Goal: Find specific page/section: Find specific page/section

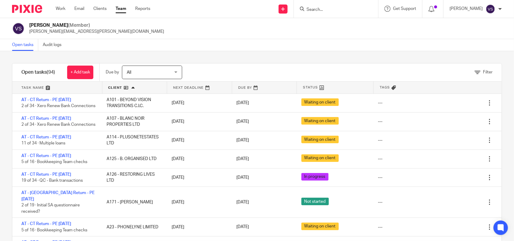
click at [185, 85] on link at bounding box center [199, 88] width 65 height 12
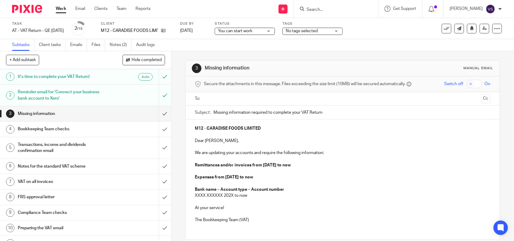
click at [261, 33] on span "You can start work" at bounding box center [240, 31] width 45 height 6
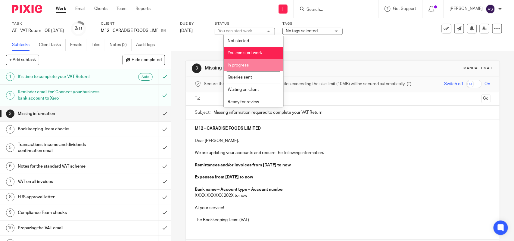
click at [261, 67] on li "In progress" at bounding box center [254, 65] width 60 height 12
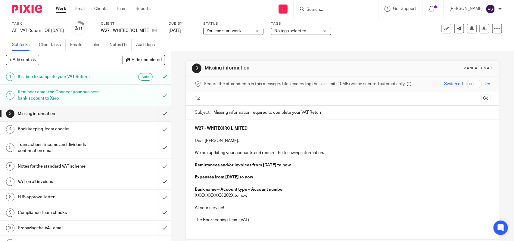
click at [263, 32] on div "You can start work You can start work" at bounding box center [233, 31] width 60 height 7
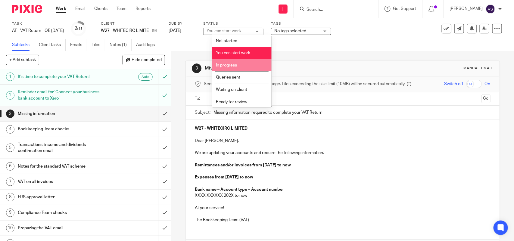
click at [254, 68] on li "In progress" at bounding box center [242, 65] width 60 height 12
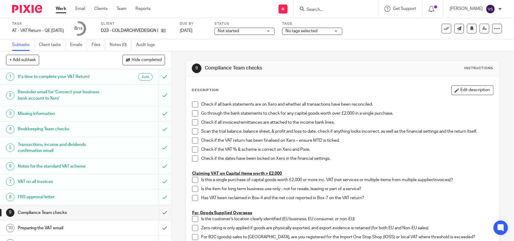
click at [239, 29] on span "Not started" at bounding box center [228, 31] width 21 height 4
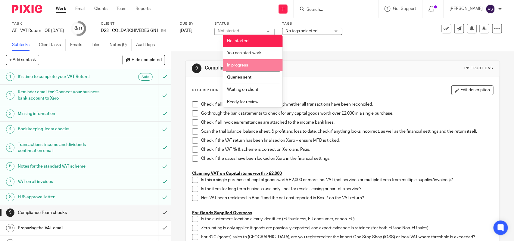
click at [254, 63] on li "In progress" at bounding box center [253, 65] width 60 height 12
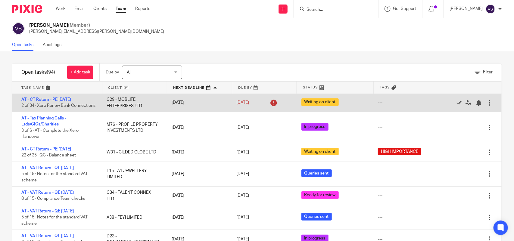
scroll to position [151, 0]
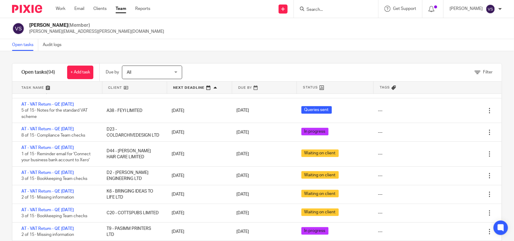
click at [327, 12] on form at bounding box center [338, 9] width 64 height 8
click at [331, 9] on input "Search" at bounding box center [333, 9] width 54 height 5
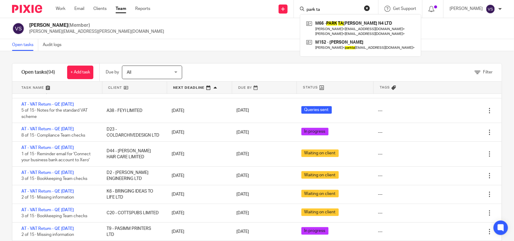
drag, startPoint x: 312, startPoint y: 10, endPoint x: 306, endPoint y: 11, distance: 6.4
click at [306, 11] on div "park ta" at bounding box center [335, 9] width 70 height 8
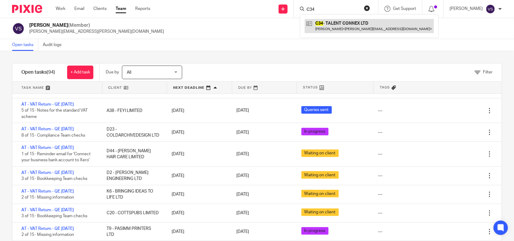
type input "C34"
click at [325, 22] on link at bounding box center [369, 26] width 129 height 14
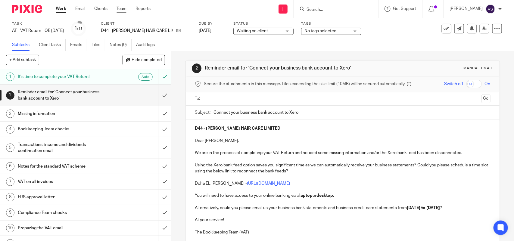
click at [120, 11] on link "Team" at bounding box center [121, 9] width 10 height 6
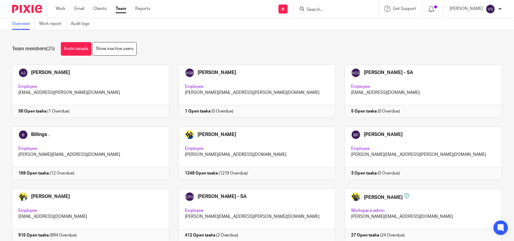
scroll to position [396, 0]
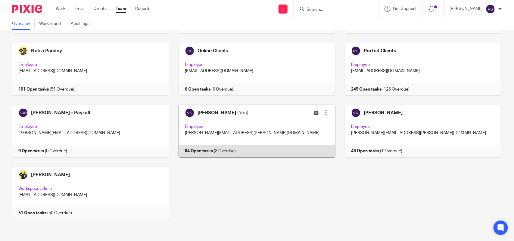
click at [255, 131] on link at bounding box center [252, 131] width 166 height 53
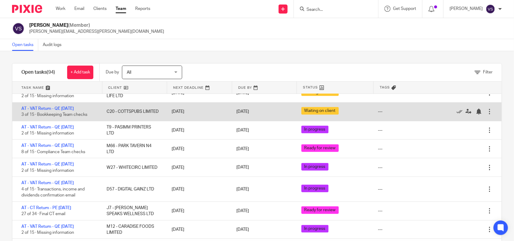
scroll to position [263, 0]
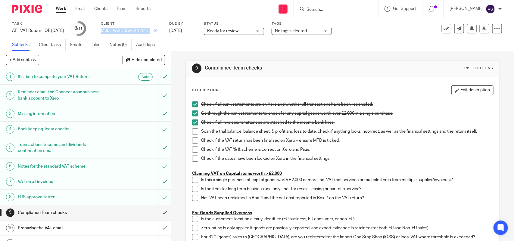
drag, startPoint x: 108, startPoint y: 32, endPoint x: 160, endPoint y: 28, distance: 52.2
click at [160, 28] on div "Task AT - VAT Return - QE [DATE] Save AT - VAT Return - QE [DATE] 8 /15 Client …" at bounding box center [216, 28] width 408 height 14
copy div "M66 - PARK TAVERN N4 LTD"
click at [85, 109] on h1 "Missing information" at bounding box center [63, 113] width 90 height 9
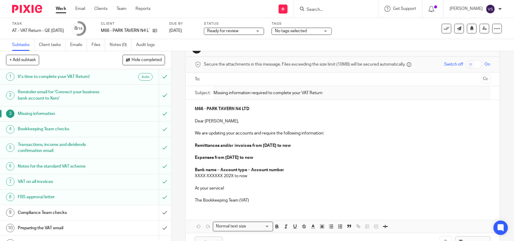
scroll to position [38, 0]
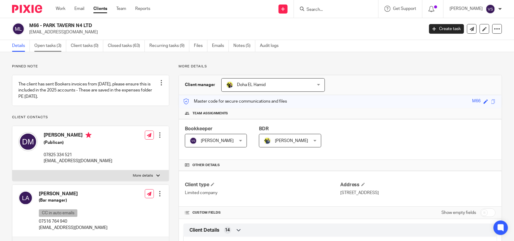
click at [52, 46] on link "Open tasks (3)" at bounding box center [50, 46] width 32 height 12
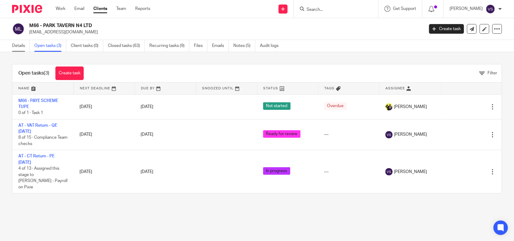
click at [17, 43] on link "Details" at bounding box center [21, 46] width 18 height 12
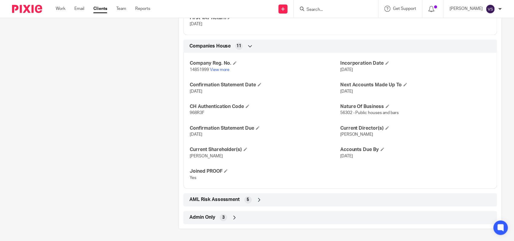
scroll to position [506, 0]
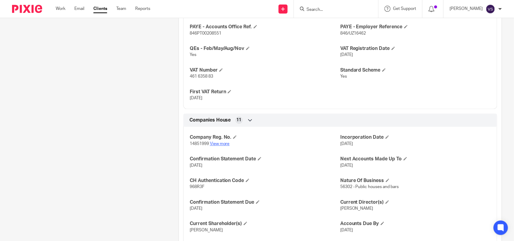
click at [221, 143] on link "View more" at bounding box center [220, 144] width 20 height 4
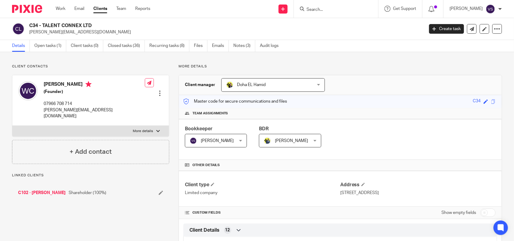
drag, startPoint x: 29, startPoint y: 26, endPoint x: 92, endPoint y: 26, distance: 63.2
click at [92, 26] on div "C34 - TALENT CONNEX LTD wayne@talentconnex.co.uk" at bounding box center [216, 29] width 408 height 13
drag, startPoint x: 110, startPoint y: 23, endPoint x: 72, endPoint y: 28, distance: 37.9
click at [110, 23] on h2 "C34 - TALENT CONNEX LTD" at bounding box center [185, 26] width 312 height 6
drag, startPoint x: 29, startPoint y: 24, endPoint x: 93, endPoint y: 25, distance: 63.8
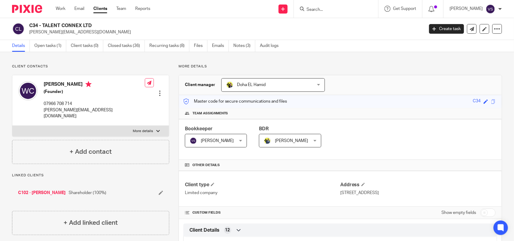
click at [93, 25] on h2 "C34 - TALENT CONNEX LTD" at bounding box center [185, 26] width 312 height 6
copy h2 "C34 - TALENT CONNEX LTD"
click at [324, 11] on input "Search" at bounding box center [333, 9] width 54 height 5
paste input "M66"
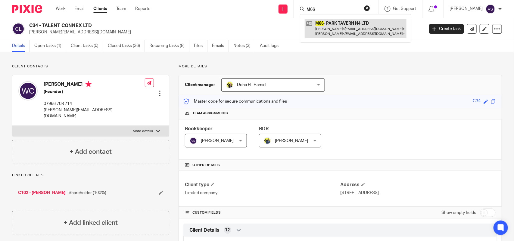
type input "M66"
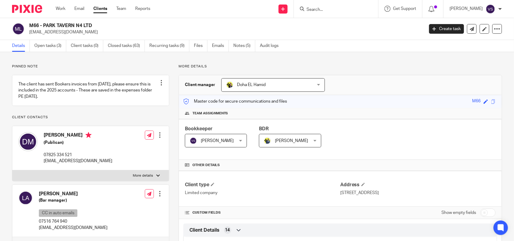
drag, startPoint x: 28, startPoint y: 24, endPoint x: 93, endPoint y: 23, distance: 65.3
click at [93, 23] on div "M66 - PARK TAVERN N4 LTD [EMAIL_ADDRESS][DOMAIN_NAME]" at bounding box center [216, 29] width 408 height 13
copy h2 "M66 - PARK TAVERN N4 LTD"
